Goal: Navigation & Orientation: Understand site structure

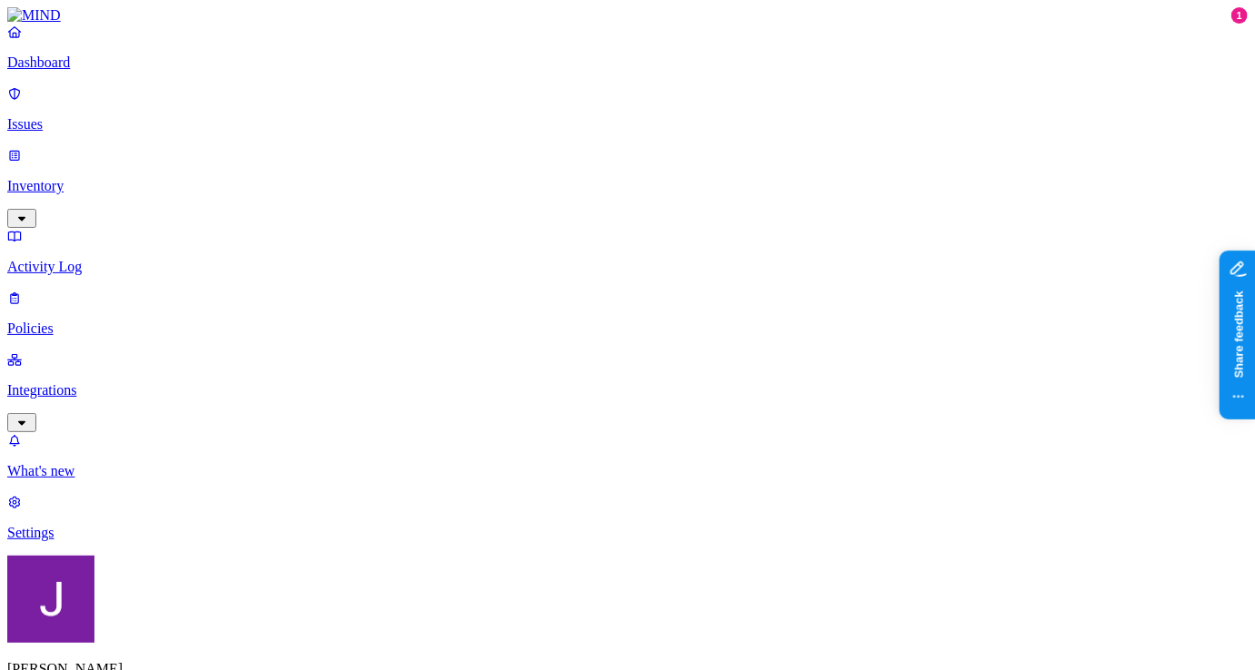
click at [103, 71] on p "Dashboard" at bounding box center [627, 62] width 1240 height 16
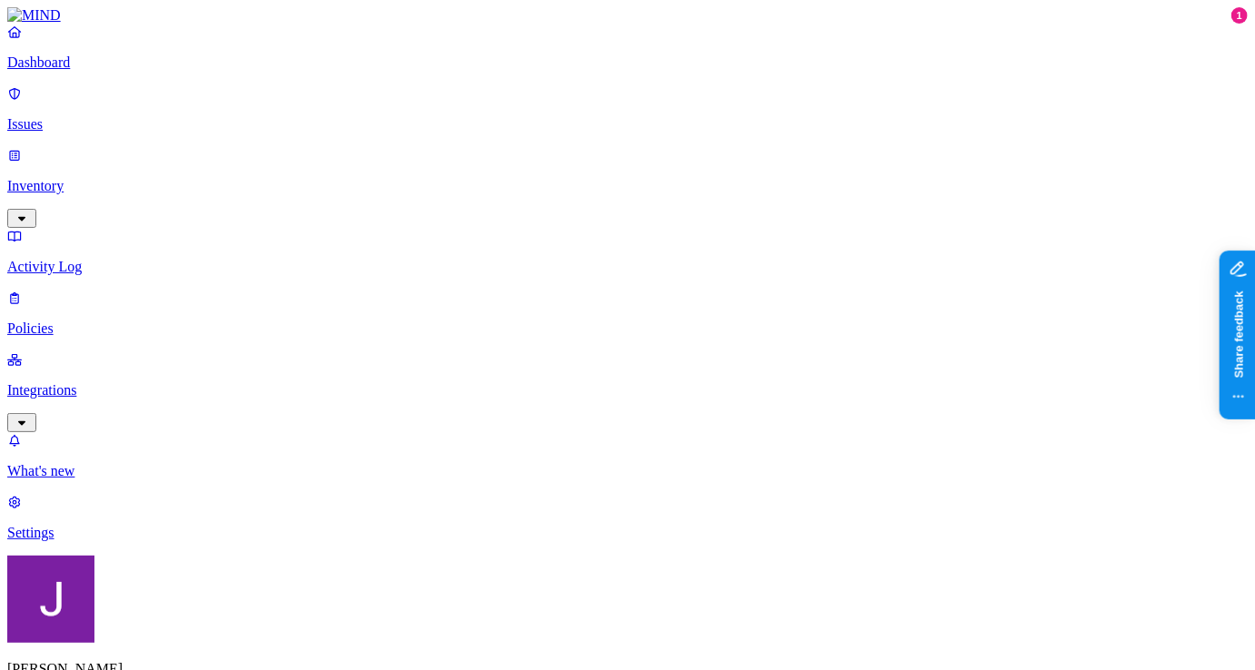
click at [135, 382] on p "Integrations" at bounding box center [627, 390] width 1240 height 16
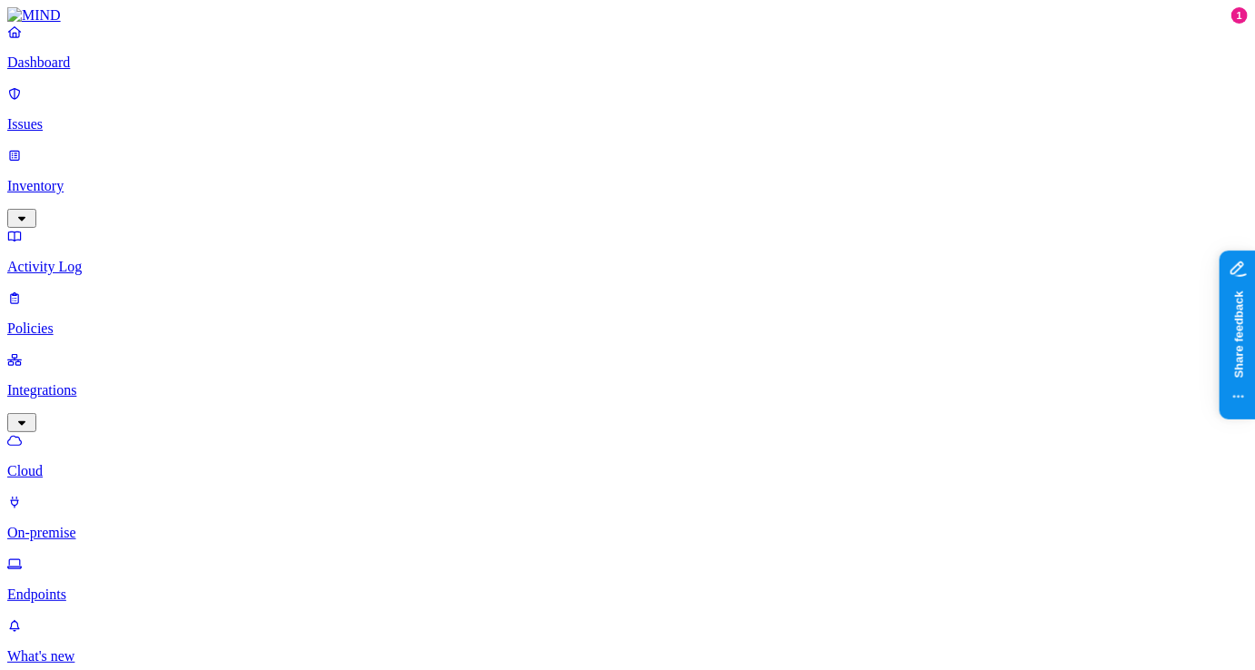
click at [105, 586] on p "Endpoints" at bounding box center [627, 594] width 1240 height 16
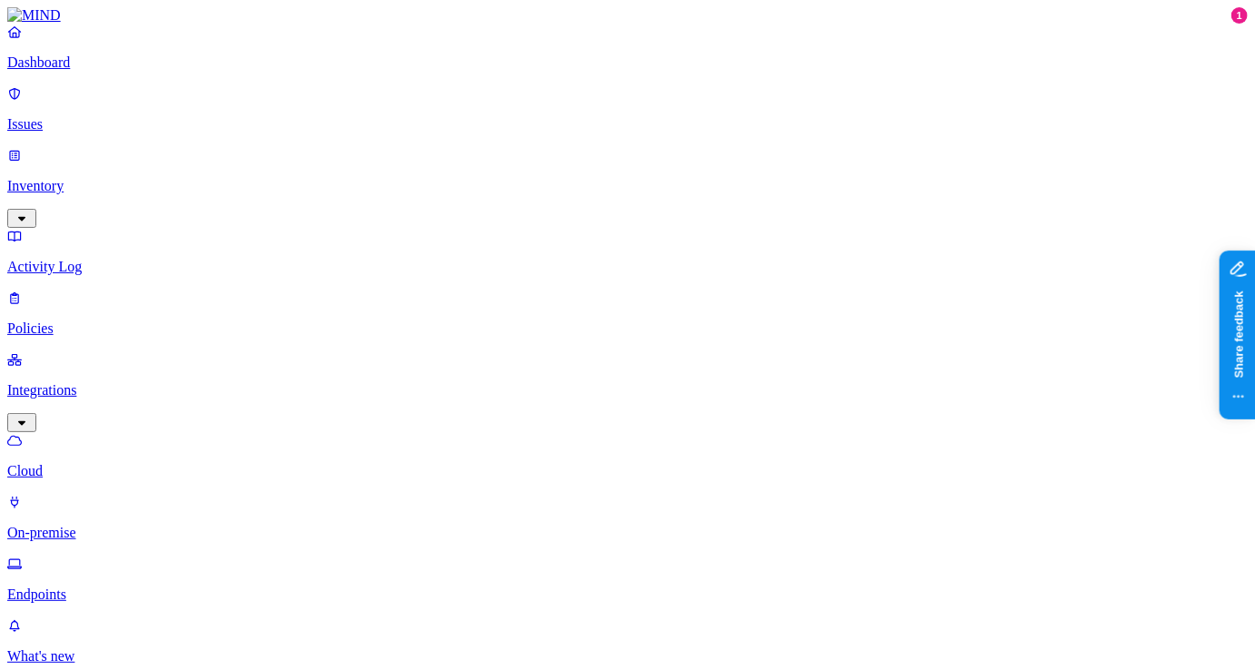
click at [126, 71] on p "Dashboard" at bounding box center [627, 62] width 1240 height 16
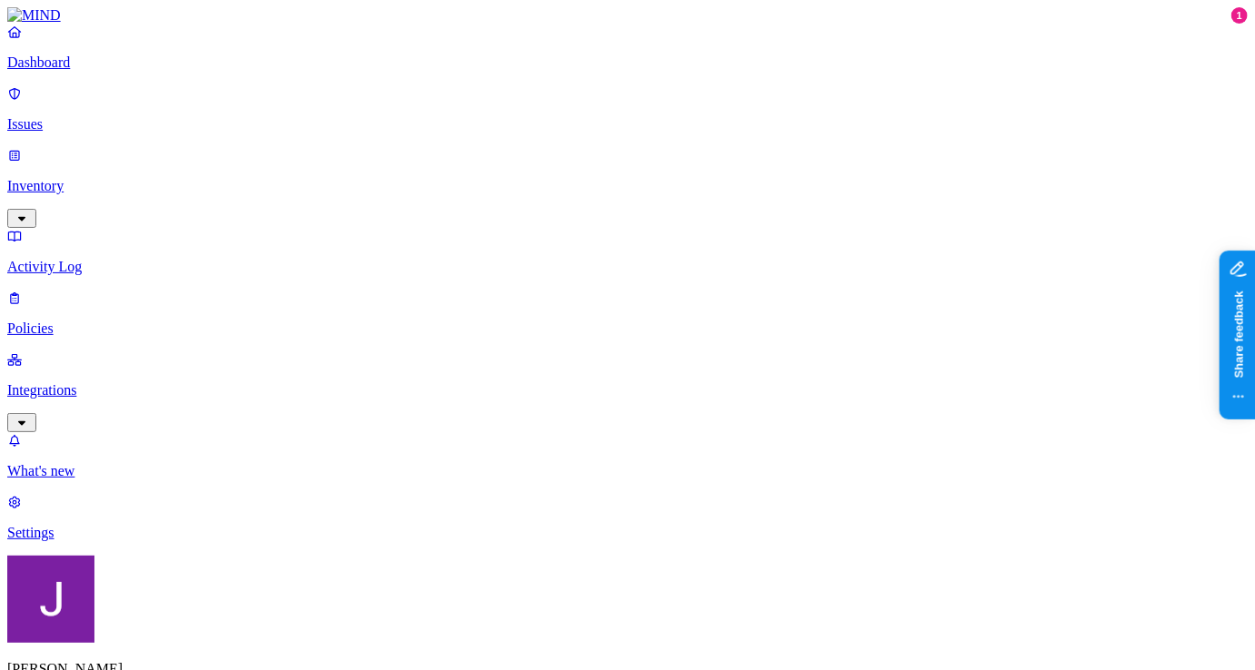
click at [124, 259] on p "Activity Log" at bounding box center [627, 267] width 1240 height 16
click at [97, 178] on p "Inventory" at bounding box center [627, 186] width 1240 height 16
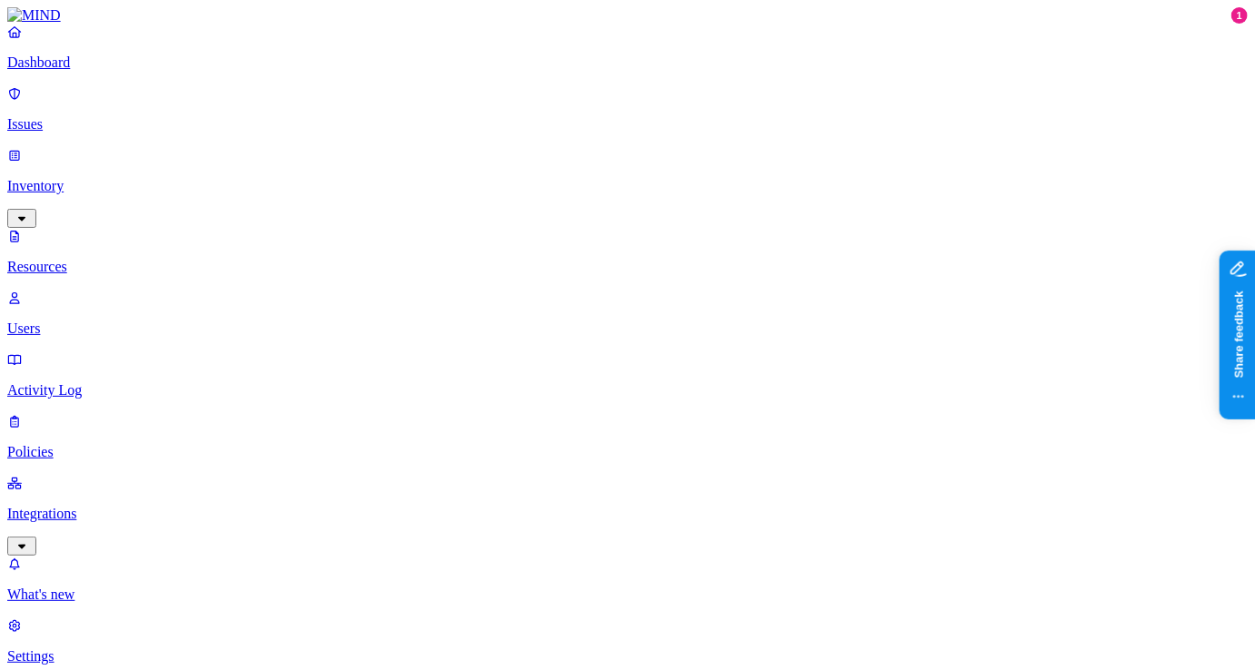
click at [93, 120] on p "Issues" at bounding box center [627, 124] width 1240 height 16
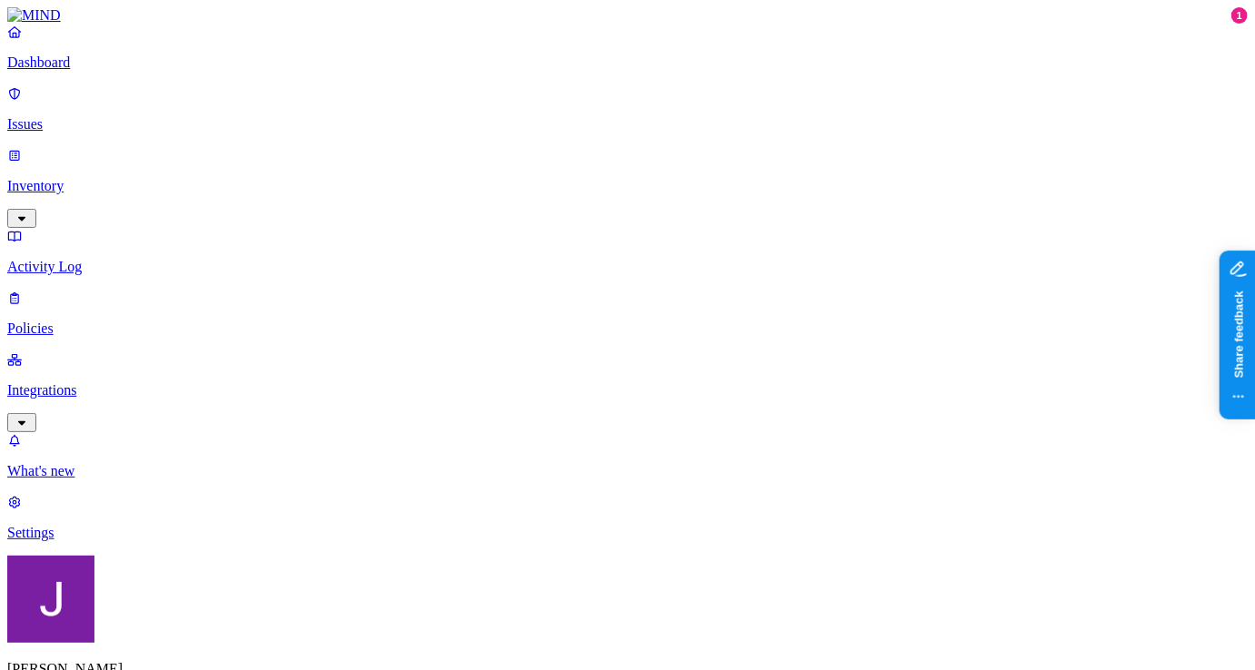
click at [25, 216] on icon "button" at bounding box center [21, 218] width 7 height 5
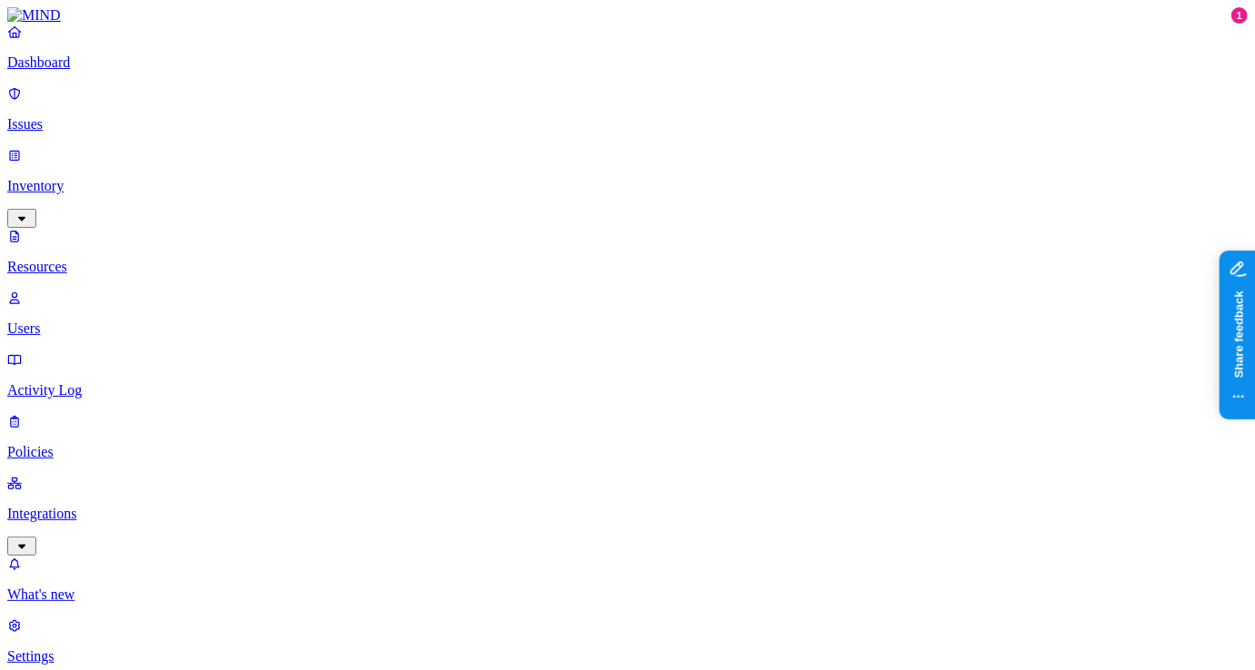
click at [88, 382] on p "Activity Log" at bounding box center [627, 390] width 1240 height 16
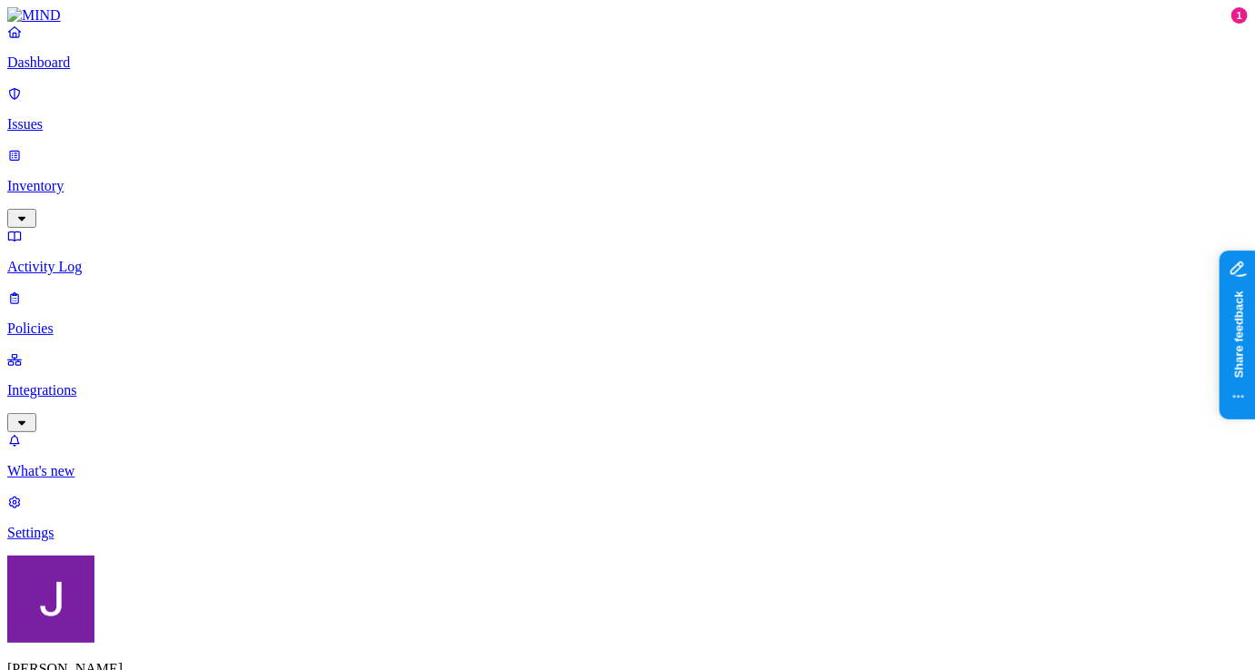
click at [97, 320] on p "Policies" at bounding box center [627, 328] width 1240 height 16
drag, startPoint x: 475, startPoint y: 103, endPoint x: 593, endPoint y: 102, distance: 118.0
drag, startPoint x: 593, startPoint y: 102, endPoint x: 548, endPoint y: 103, distance: 44.5
